Goal: Obtain resource: Obtain resource

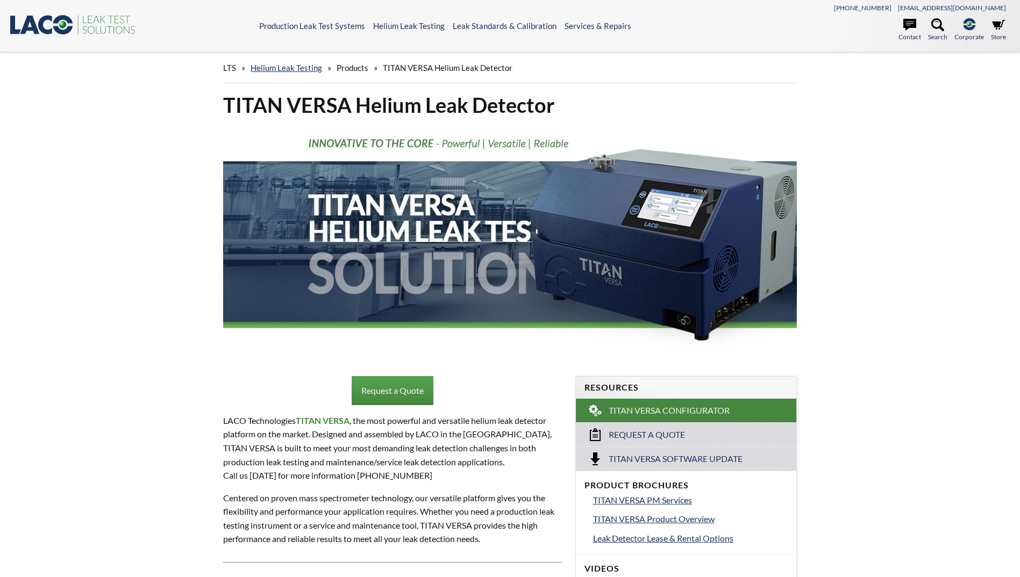
select select "Language Translate Widget"
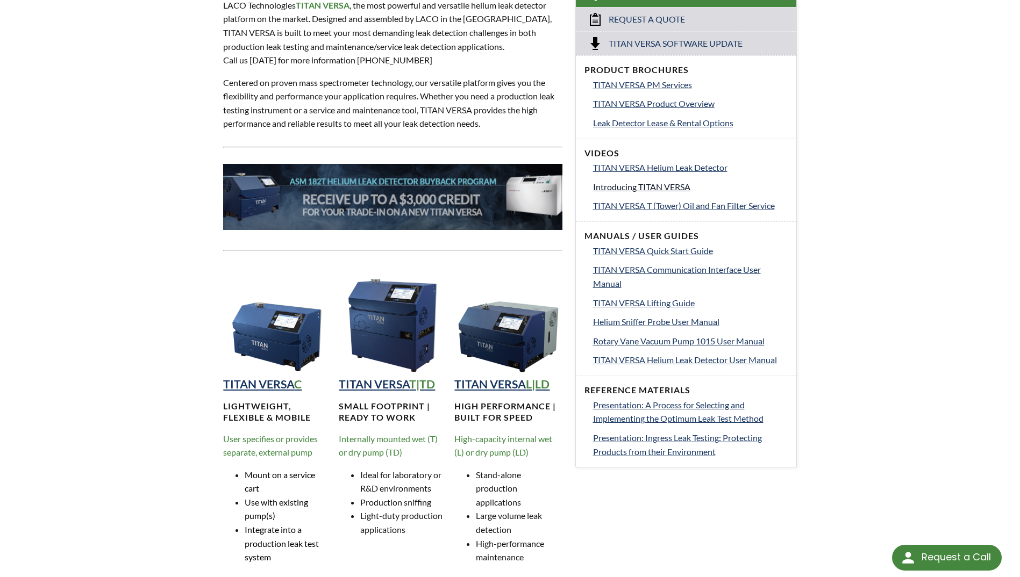
scroll to position [418, 0]
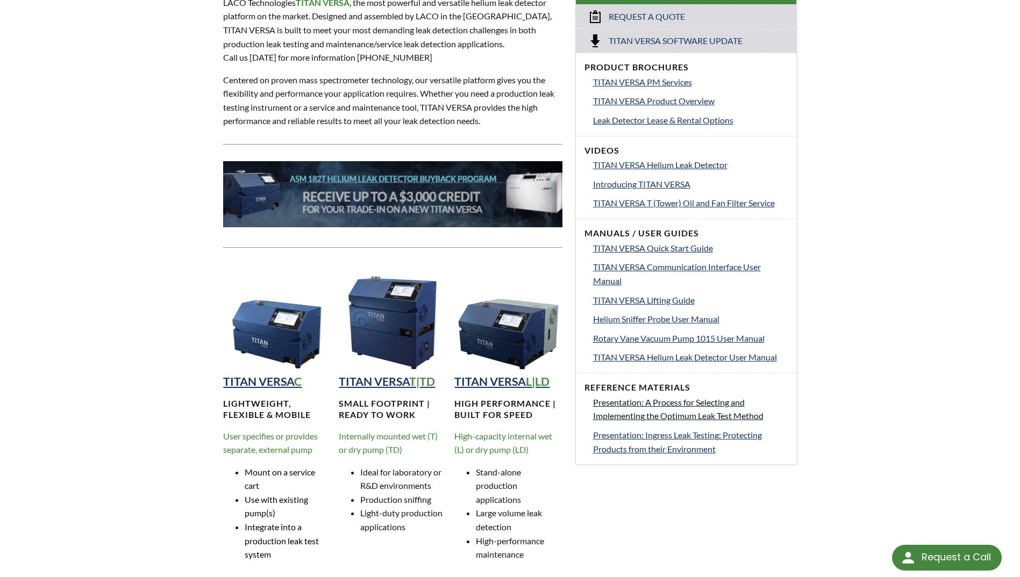
drag, startPoint x: 643, startPoint y: 413, endPoint x: 637, endPoint y: 398, distance: 16.4
click at [637, 398] on span "Presentation: A Process for Selecting and Implementing the Optimum Leak Test Me…" at bounding box center [678, 409] width 170 height 24
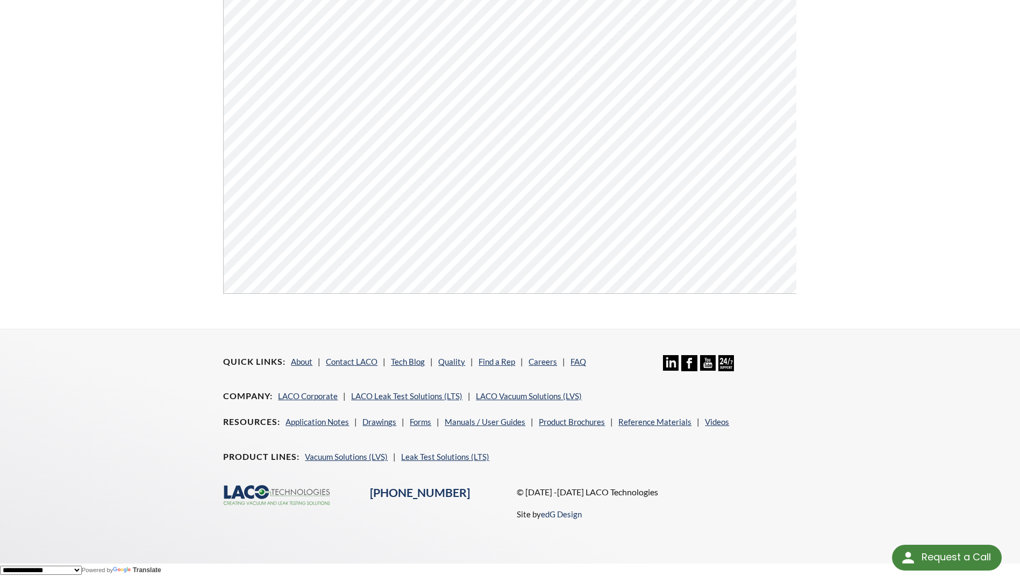
scroll to position [435, 0]
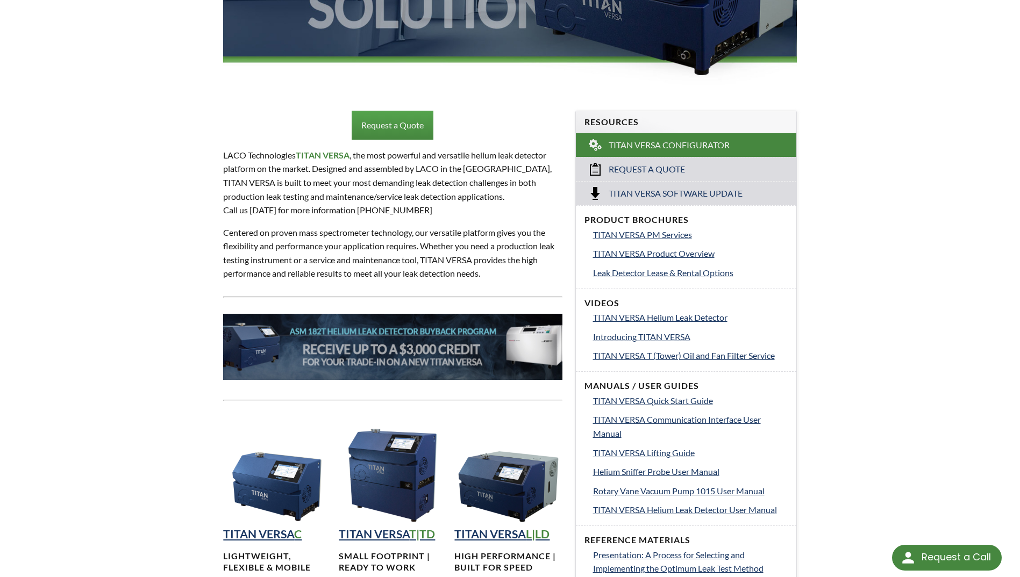
scroll to position [268, 0]
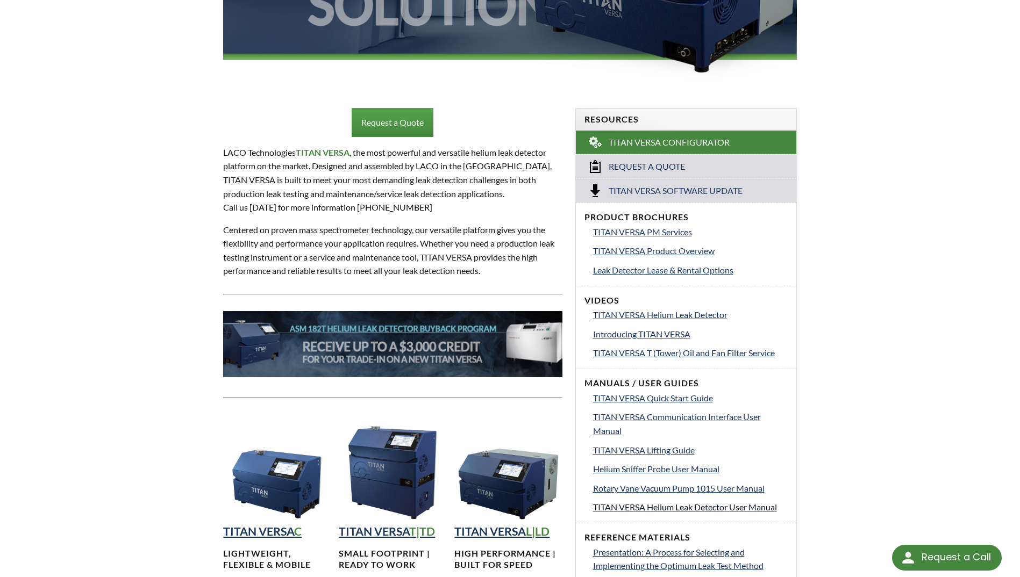
click at [640, 507] on span "TITAN VERSA Helium Leak Detector User Manual" at bounding box center [685, 507] width 184 height 10
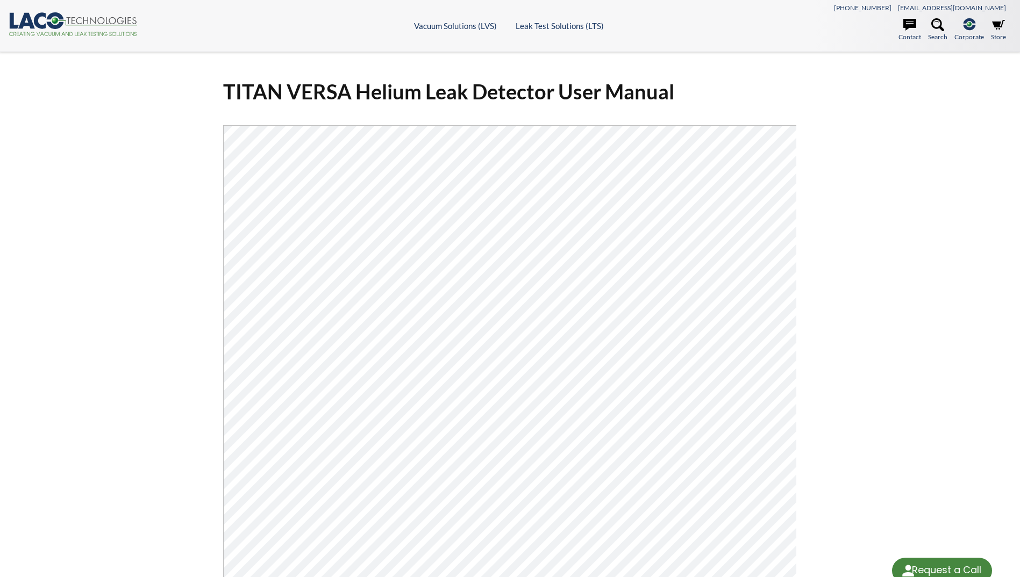
select select "Language Translate Widget"
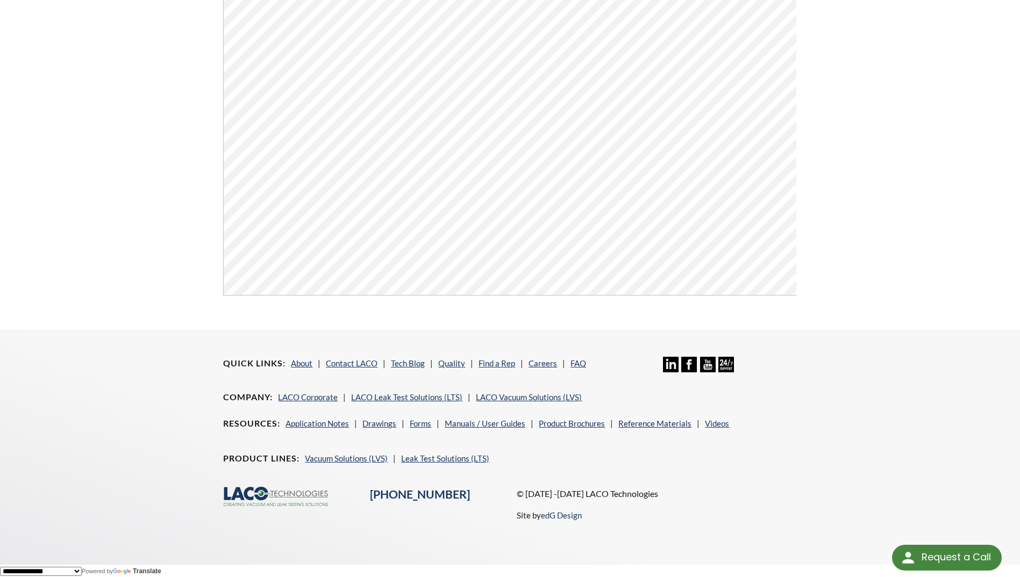
scroll to position [409, 0]
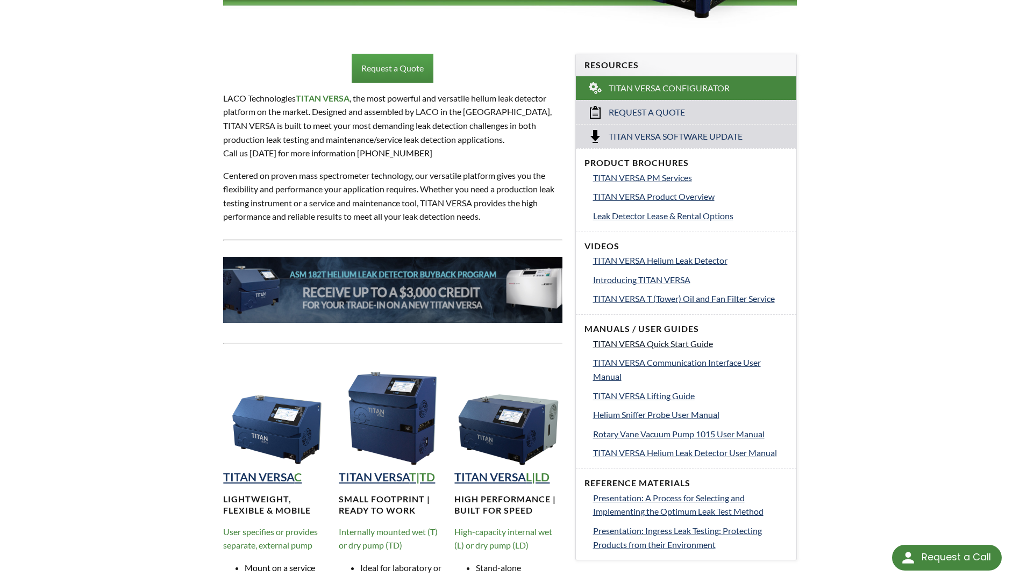
scroll to position [320, 0]
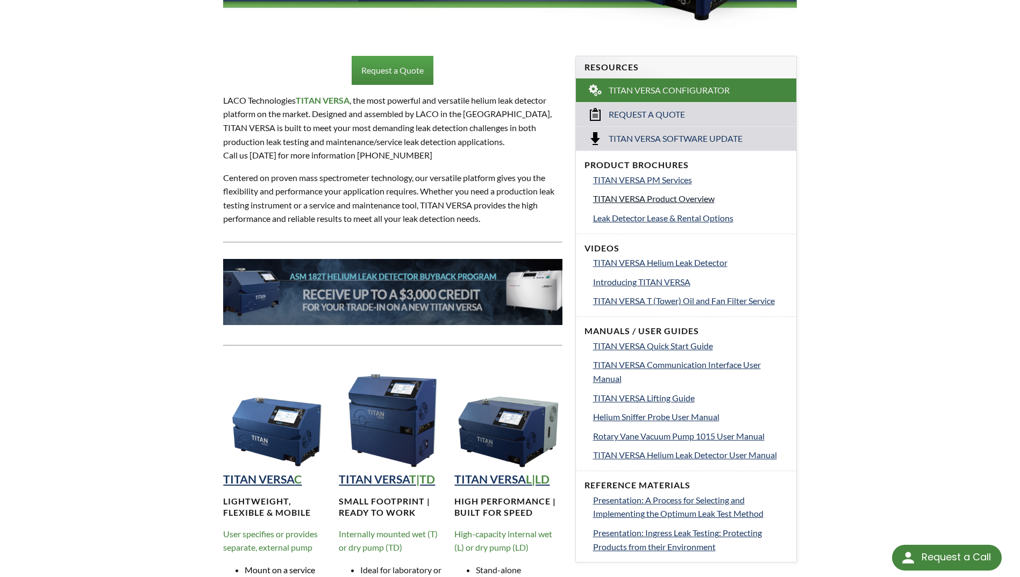
click at [684, 199] on span "TITAN VERSA Product Overview" at bounding box center [654, 199] width 122 height 10
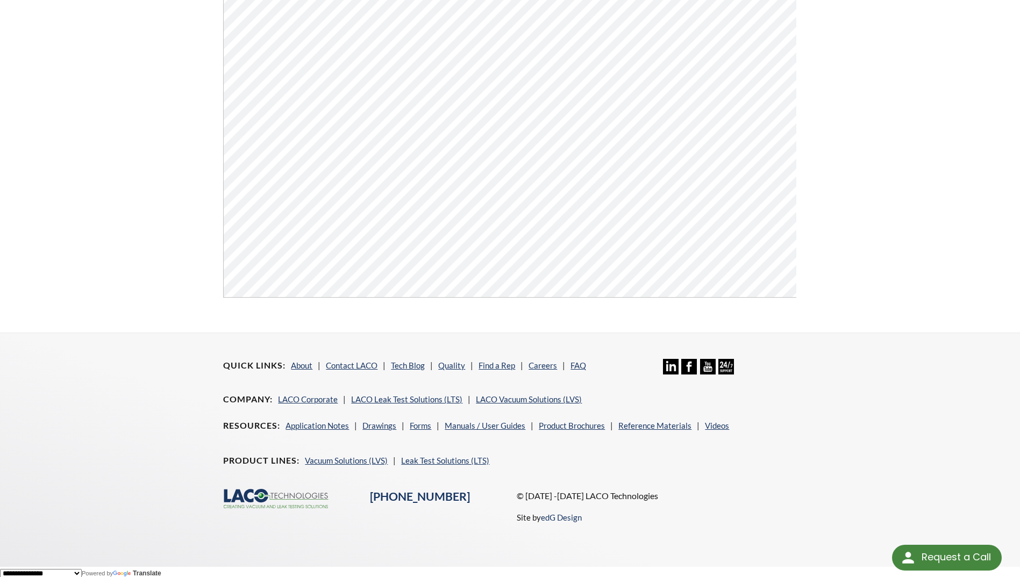
scroll to position [405, 0]
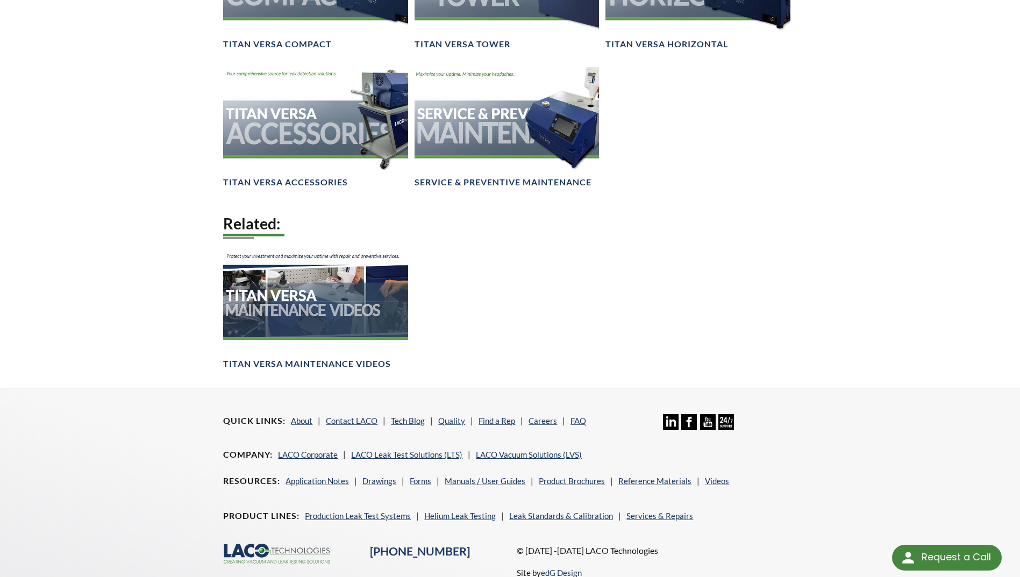
scroll to position [1592, 0]
